Goal: Communication & Community: Answer question/provide support

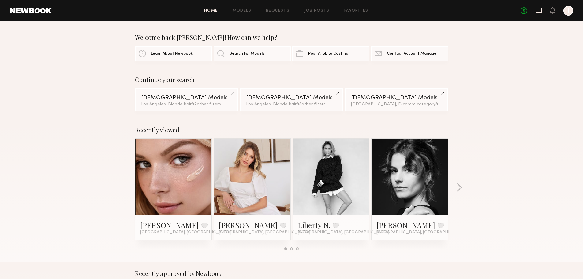
click at [538, 10] on icon at bounding box center [538, 10] width 2 height 1
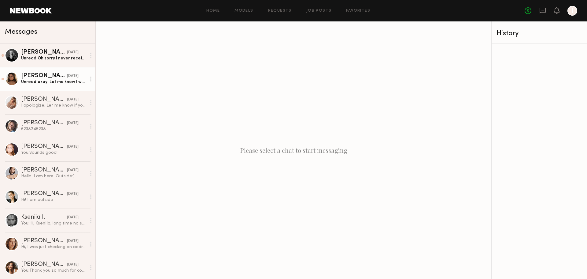
click at [43, 76] on div "[PERSON_NAME]" at bounding box center [44, 76] width 46 height 6
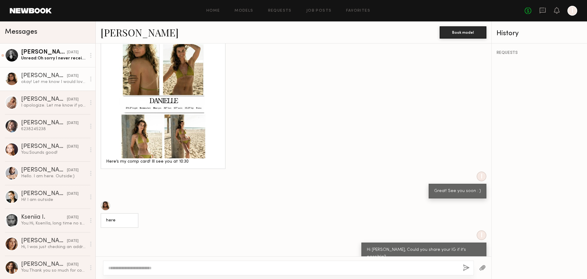
scroll to position [193, 0]
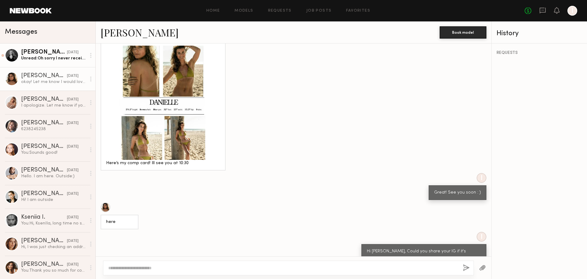
click at [60, 60] on div "Unread: Oh sorry I never received that! Thanks for letting me know please do ❤️" at bounding box center [53, 58] width 65 height 6
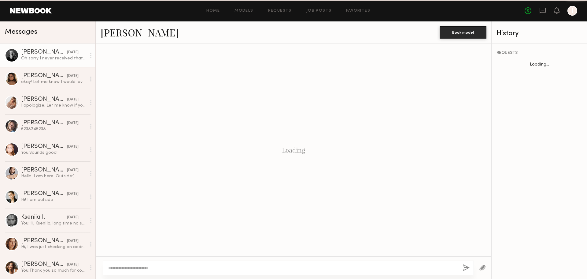
scroll to position [398, 0]
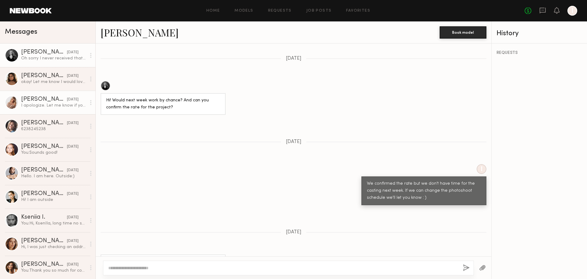
click at [34, 110] on link "[PERSON_NAME] [DATE] I apologize. Let me know if you still want me to come in f…" at bounding box center [47, 103] width 95 height 24
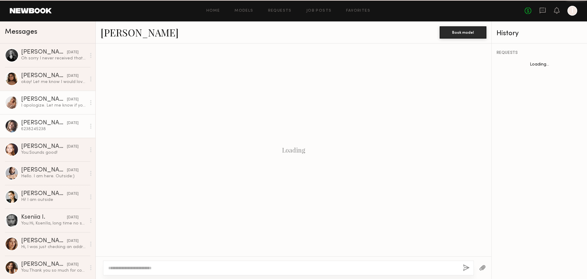
scroll to position [230, 0]
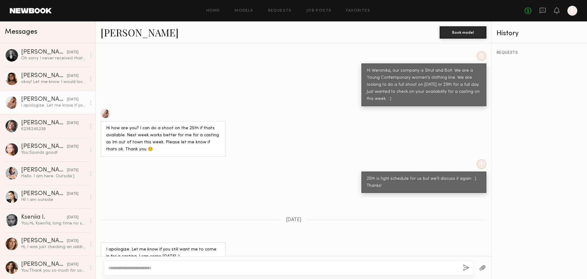
click at [39, 13] on link at bounding box center [31, 11] width 42 height 6
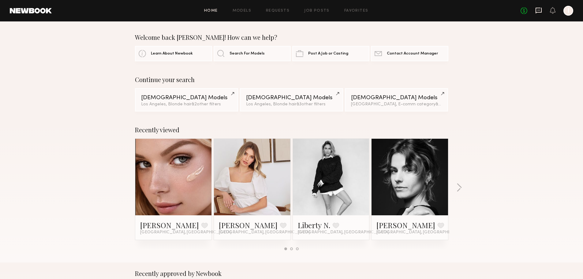
click at [535, 12] on icon at bounding box center [538, 11] width 6 height 6
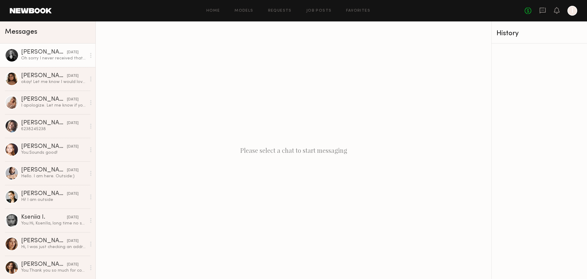
click at [42, 56] on div "Oh sorry I never received that! Thanks for letting me know please do ❤️" at bounding box center [53, 58] width 65 height 6
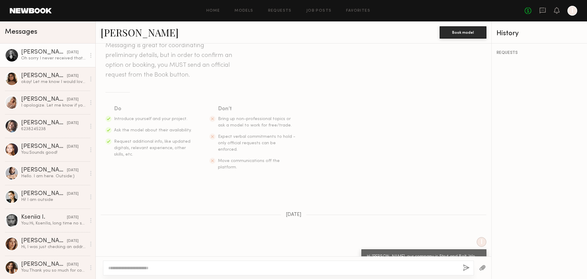
scroll to position [122, 0]
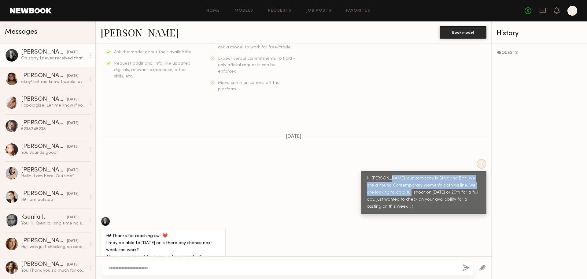
drag, startPoint x: 386, startPoint y: 165, endPoint x: 383, endPoint y: 182, distance: 16.8
click at [383, 182] on div "Hi [PERSON_NAME], our company is Strut and Bolt. We are a Young Contemporary wo…" at bounding box center [424, 192] width 114 height 35
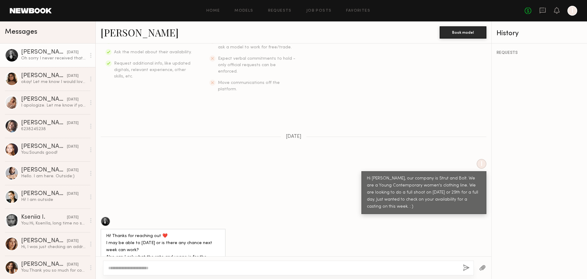
click at [430, 175] on div "Hi [PERSON_NAME], our company is Strut and Bolt. We are a Young Contemporary wo…" at bounding box center [424, 192] width 114 height 35
click at [419, 175] on div "Hi [PERSON_NAME], our company is Strut and Bolt. We are a Young Contemporary wo…" at bounding box center [424, 192] width 114 height 35
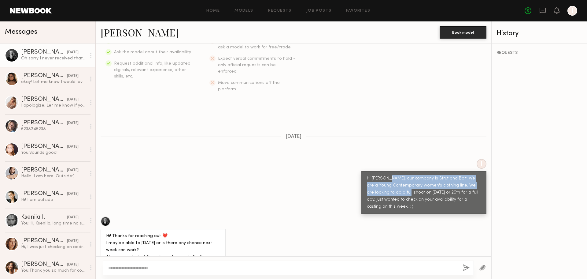
drag, startPoint x: 387, startPoint y: 166, endPoint x: 384, endPoint y: 180, distance: 14.0
click at [384, 180] on div "Hi [PERSON_NAME], our company is Strut and Bolt. We are a Young Contemporary wo…" at bounding box center [424, 192] width 114 height 35
copy div "our company is Strut and Bolt. We are a Young Contemporary women's clothing lin…"
